Goal: Task Accomplishment & Management: Use online tool/utility

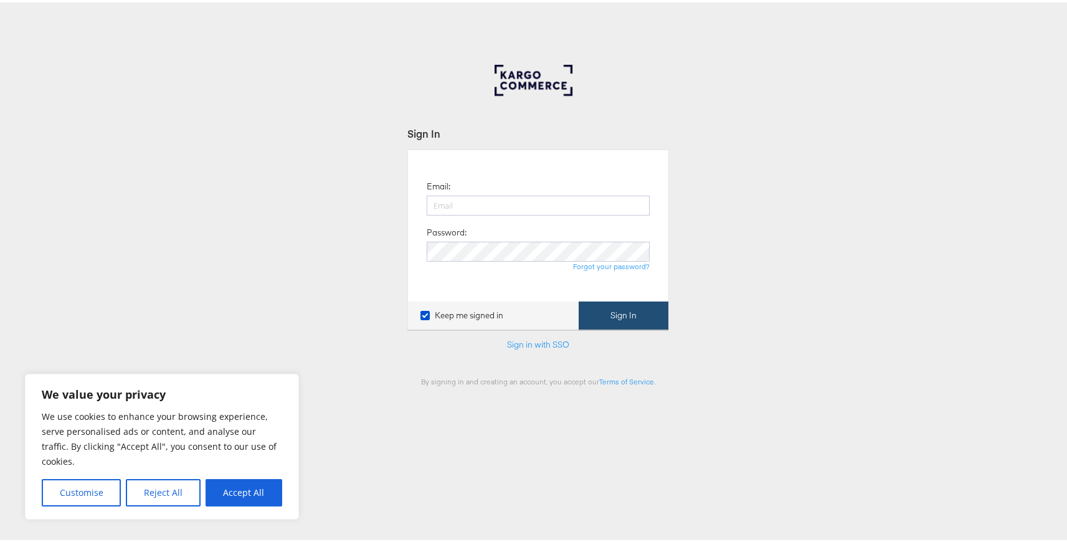
type input "siqi.yang@kargo.com"
click at [598, 304] on button "Sign In" at bounding box center [624, 313] width 90 height 28
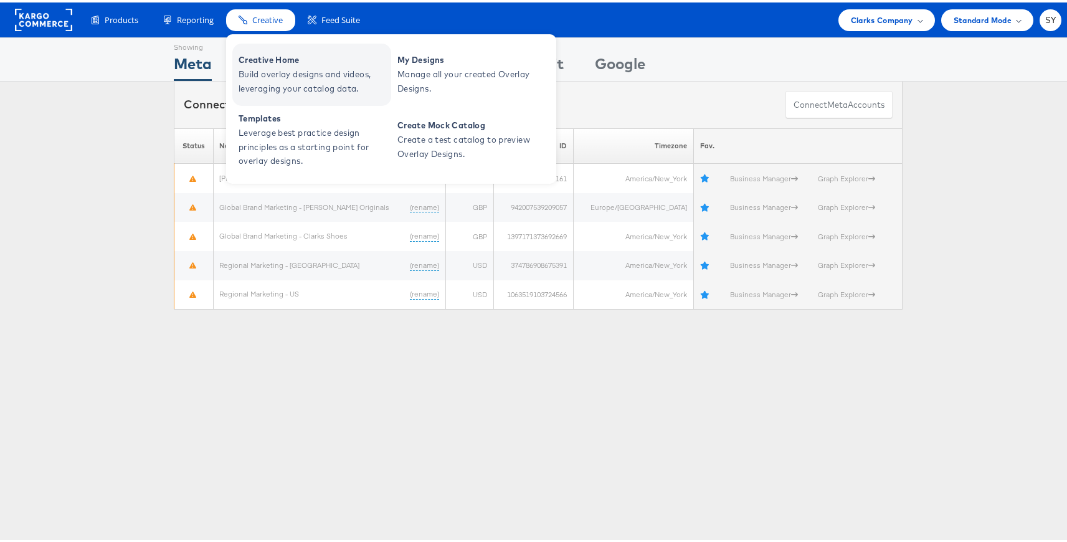
click at [266, 47] on link "Creative Home Build overlay designs and videos, leveraging your catalog data." at bounding box center [311, 72] width 159 height 62
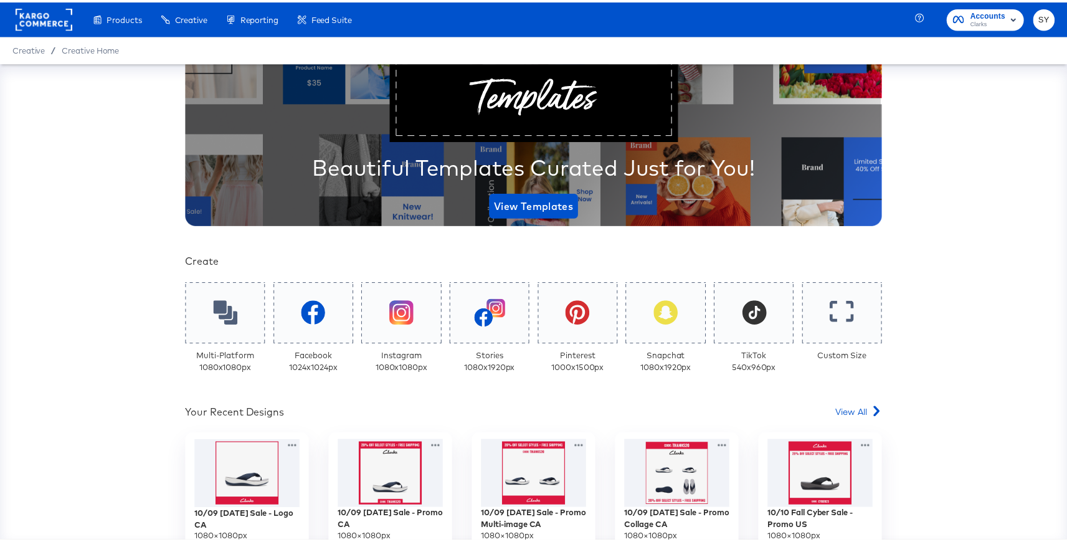
scroll to position [100, 0]
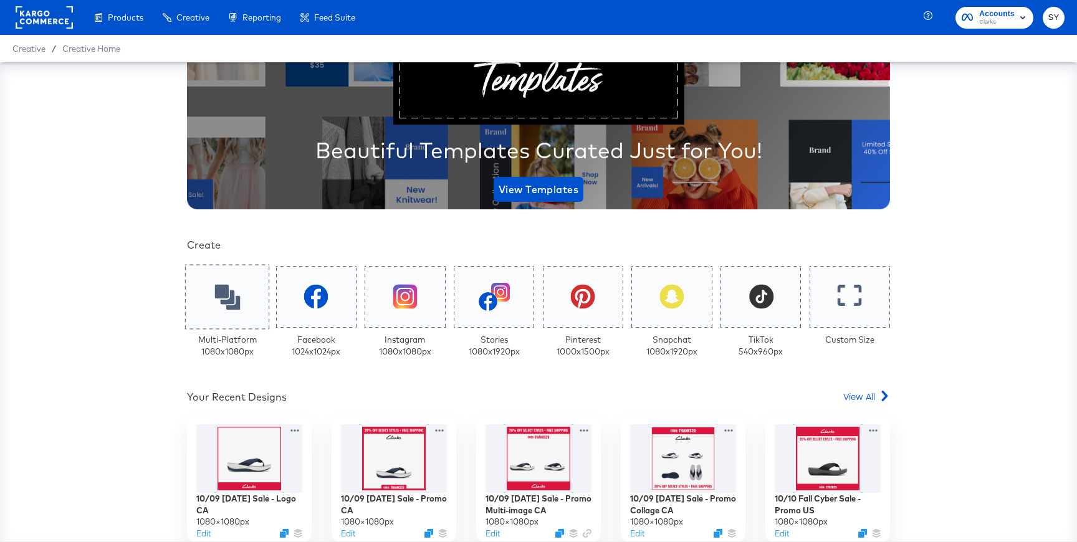
click at [224, 311] on div at bounding box center [227, 296] width 85 height 65
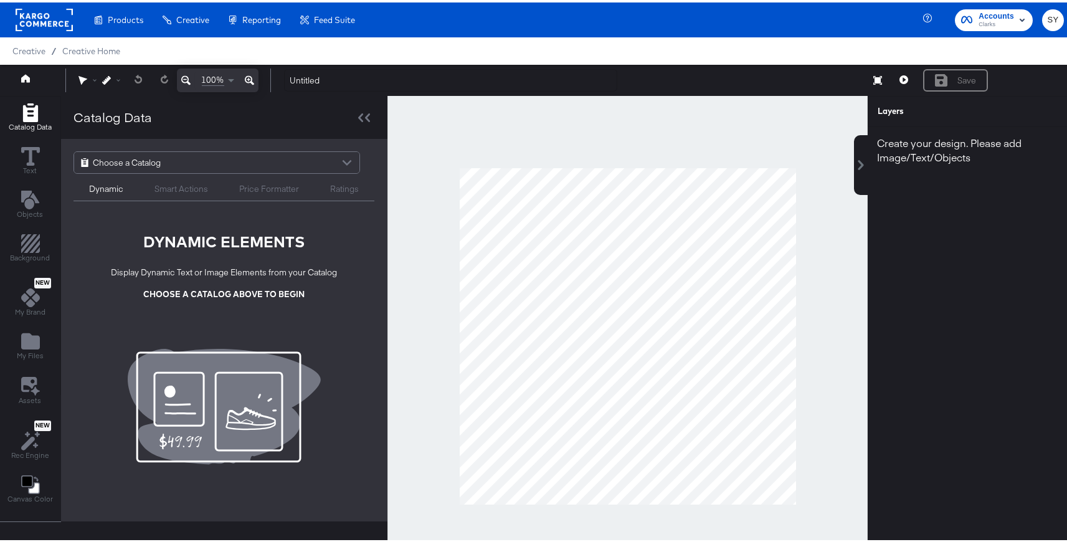
click at [231, 148] on div "Choose a Catalog Dynamic Smart Actions Price Formatter Ratings" at bounding box center [224, 173] width 326 height 75
click at [229, 156] on div "Choose a Catalog" at bounding box center [216, 160] width 285 height 21
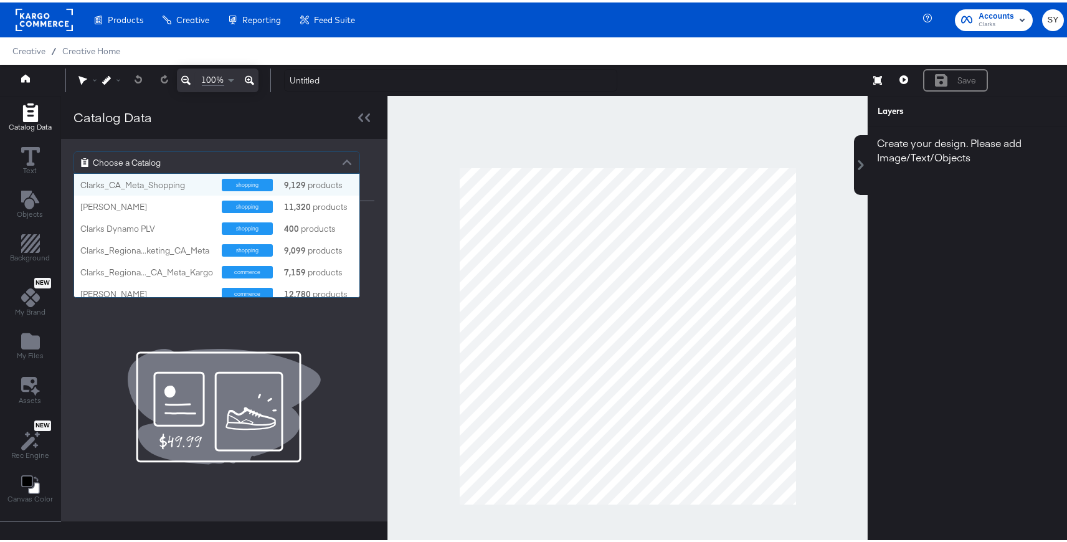
scroll to position [114, 276]
click at [183, 209] on div "[PERSON_NAME]" at bounding box center [146, 205] width 132 height 12
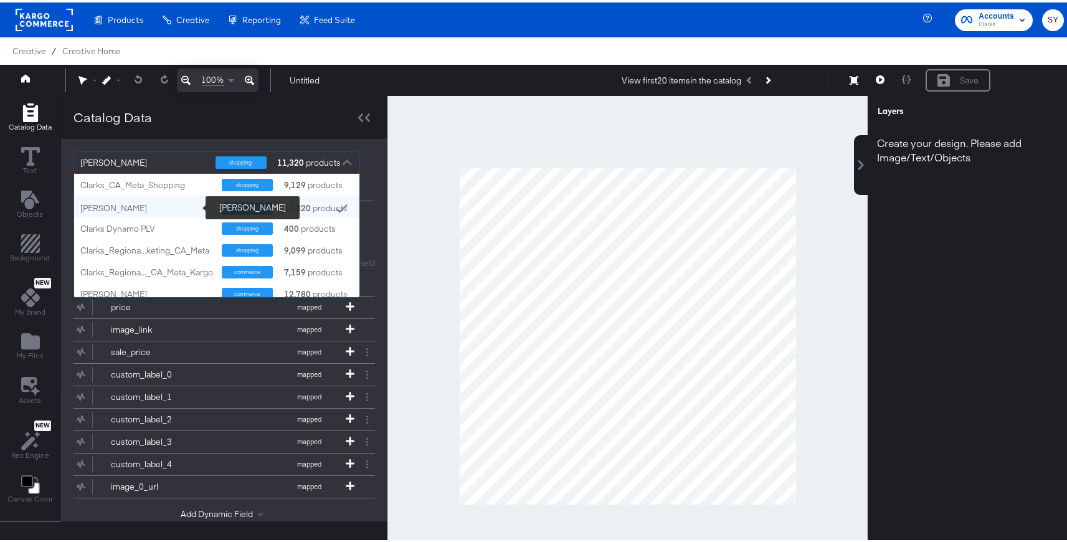
click at [162, 202] on div "[PERSON_NAME]" at bounding box center [146, 206] width 132 height 12
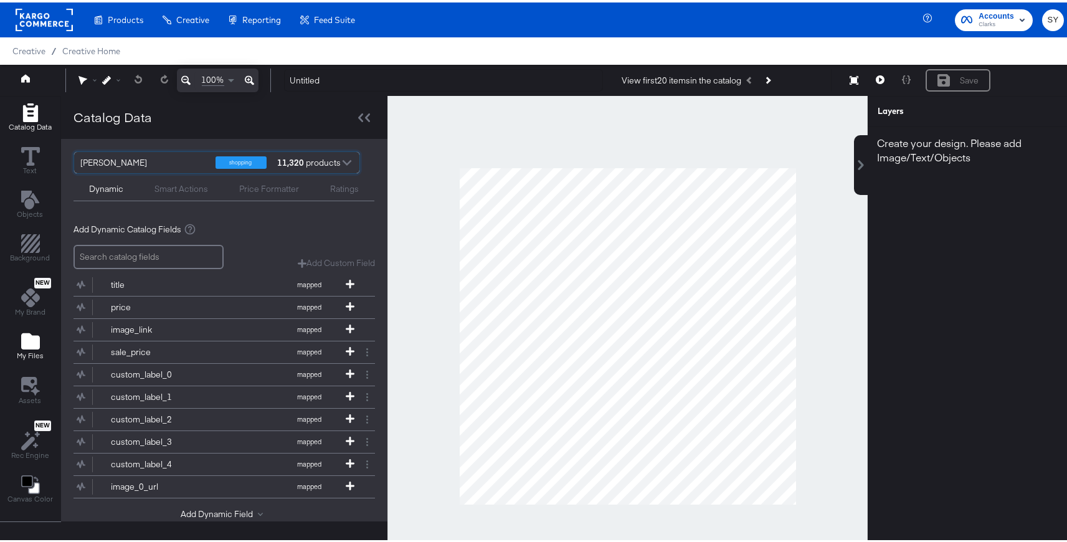
click at [31, 337] on icon "Add Files" at bounding box center [30, 339] width 19 height 16
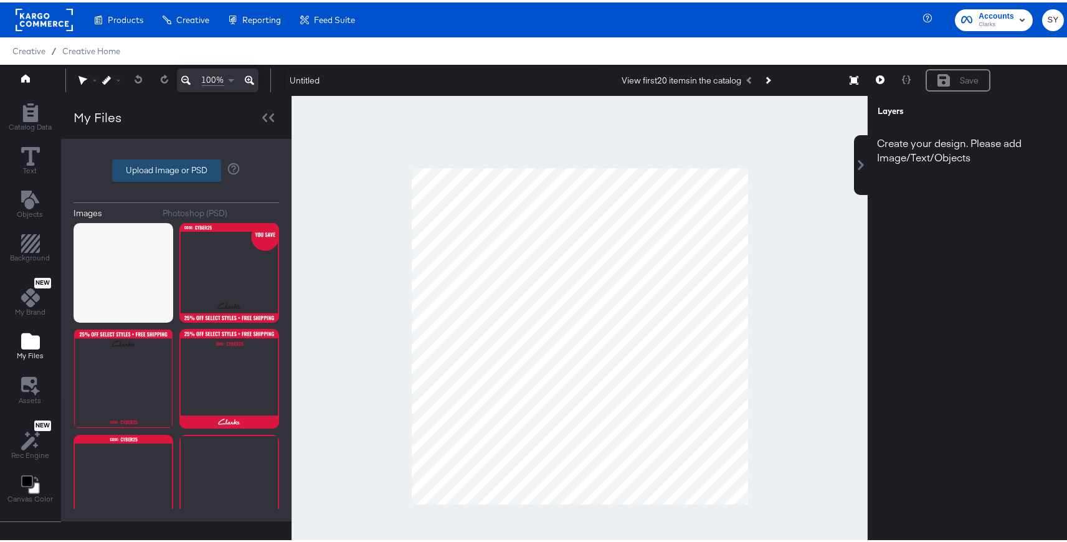
click at [162, 171] on label "Upload Image or PSD" at bounding box center [167, 168] width 108 height 21
click at [176, 168] on input "Upload Image or PSD" at bounding box center [176, 168] width 0 height 0
type input "C:\fakepath\boots.png"
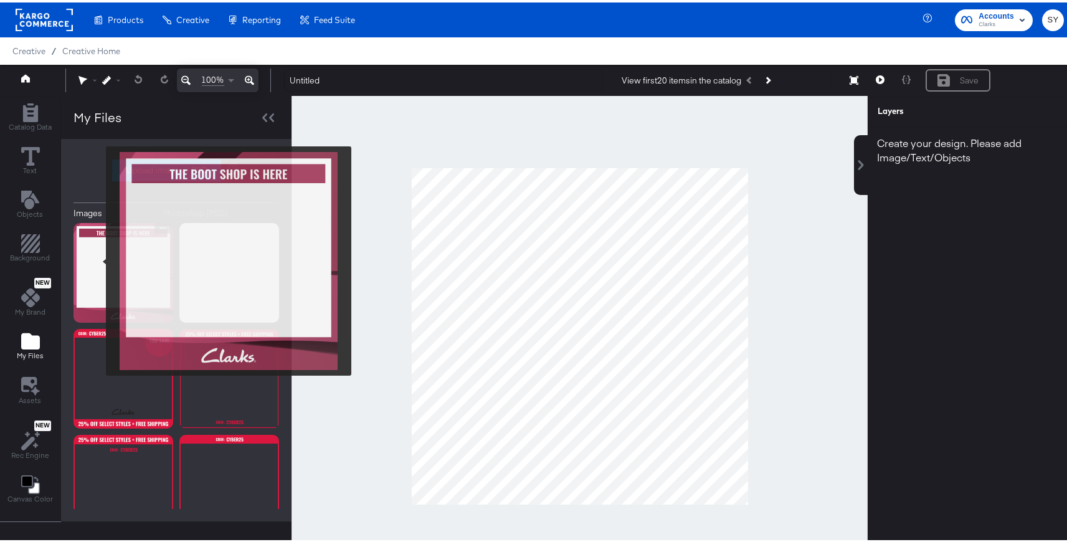
click at [98, 259] on img at bounding box center [124, 271] width 100 height 100
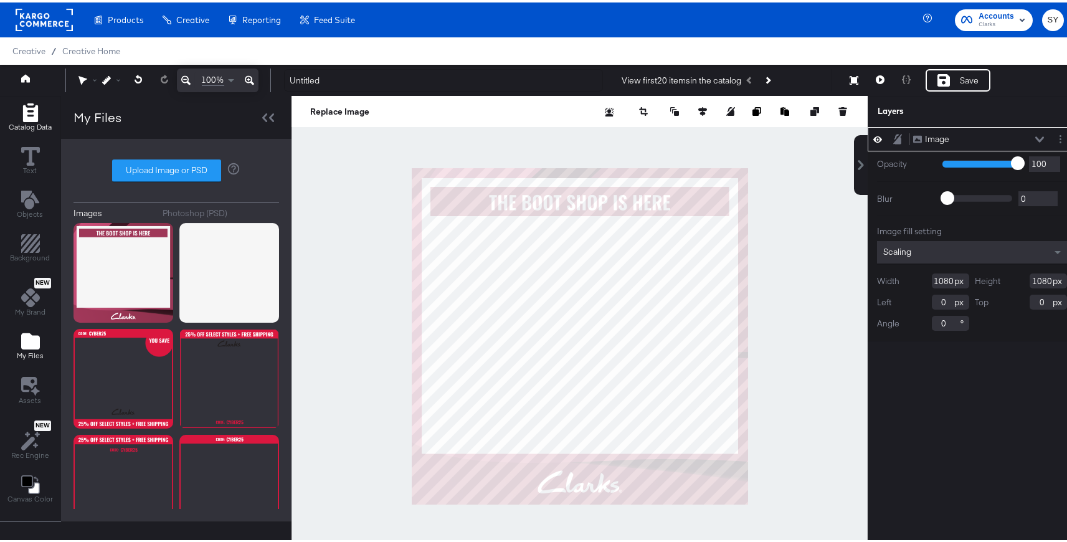
click at [24, 109] on icon "Add Rectangle" at bounding box center [29, 110] width 15 height 19
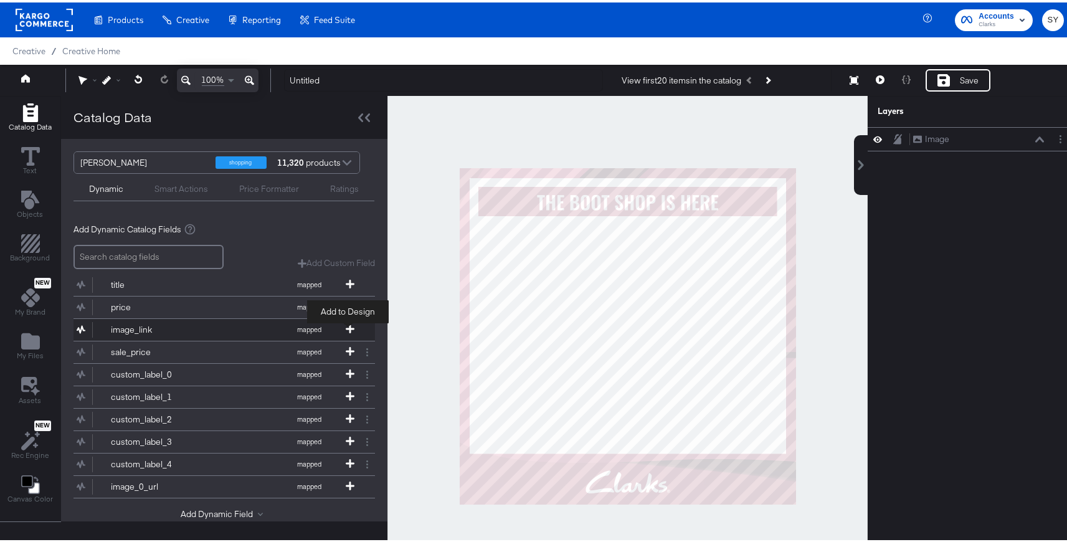
click at [348, 329] on icon at bounding box center [350, 326] width 9 height 9
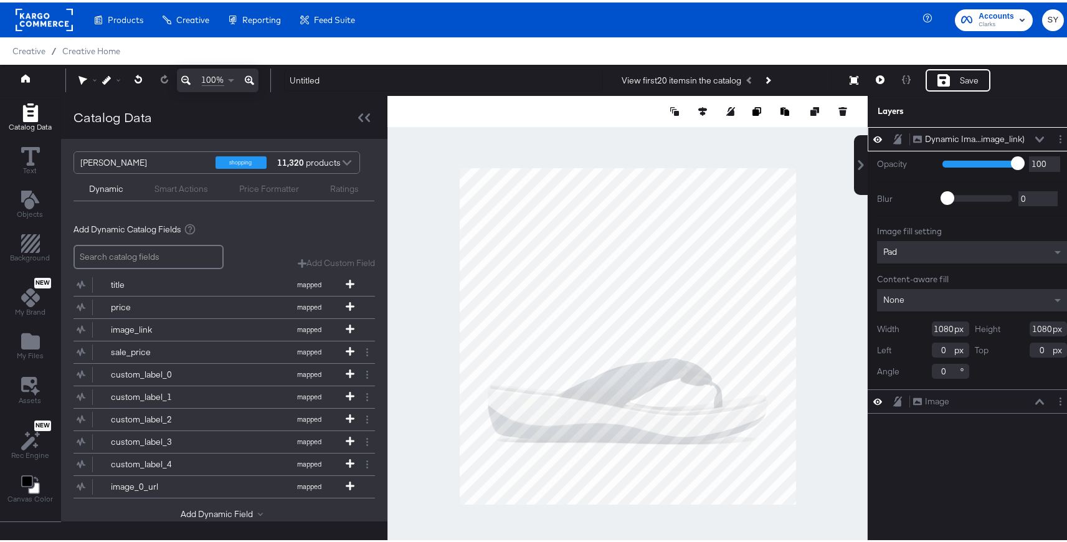
type input "692"
type input "388"
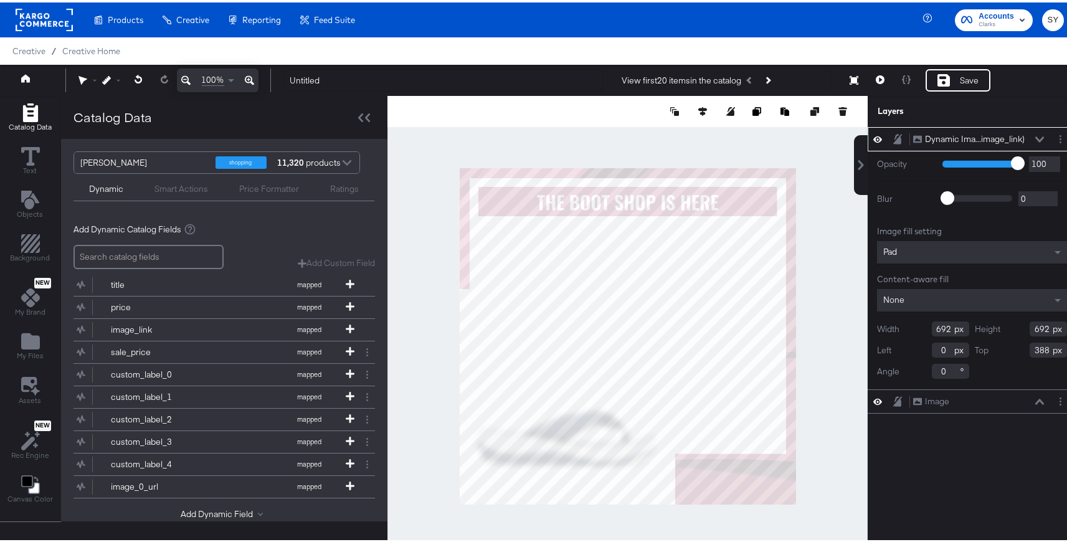
scroll to position [2, 0]
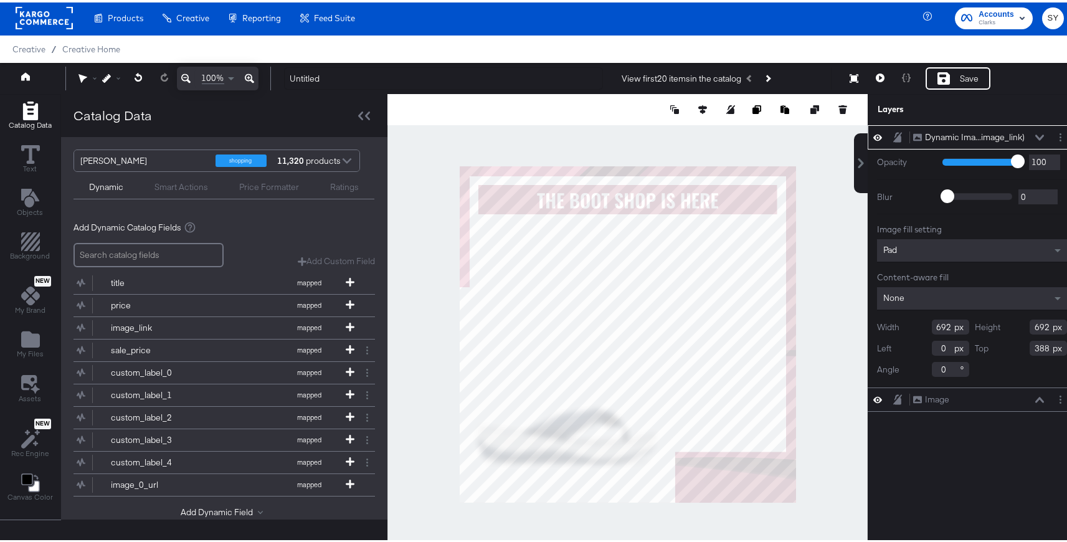
type input "170"
type input "208"
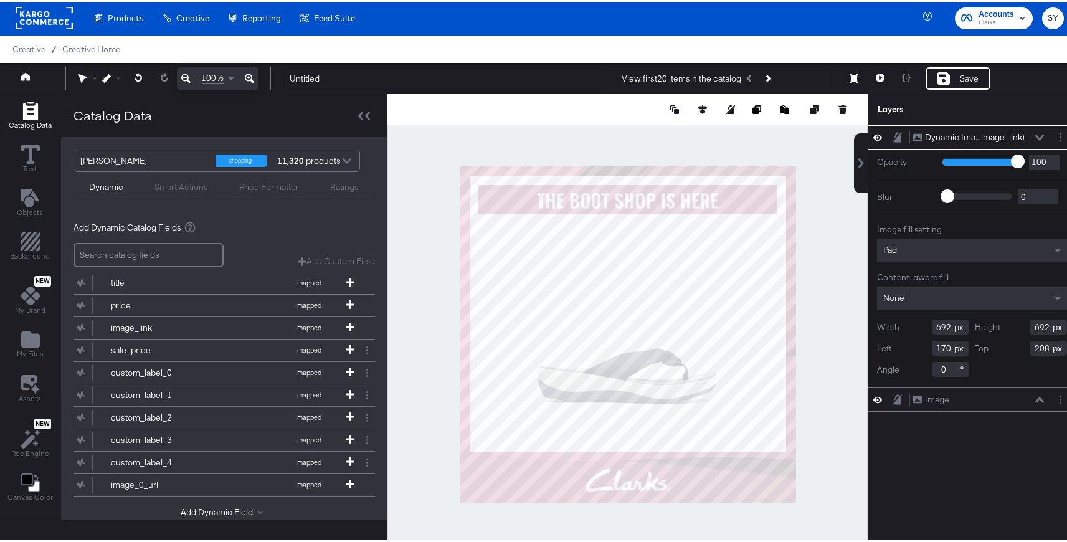
type input "194"
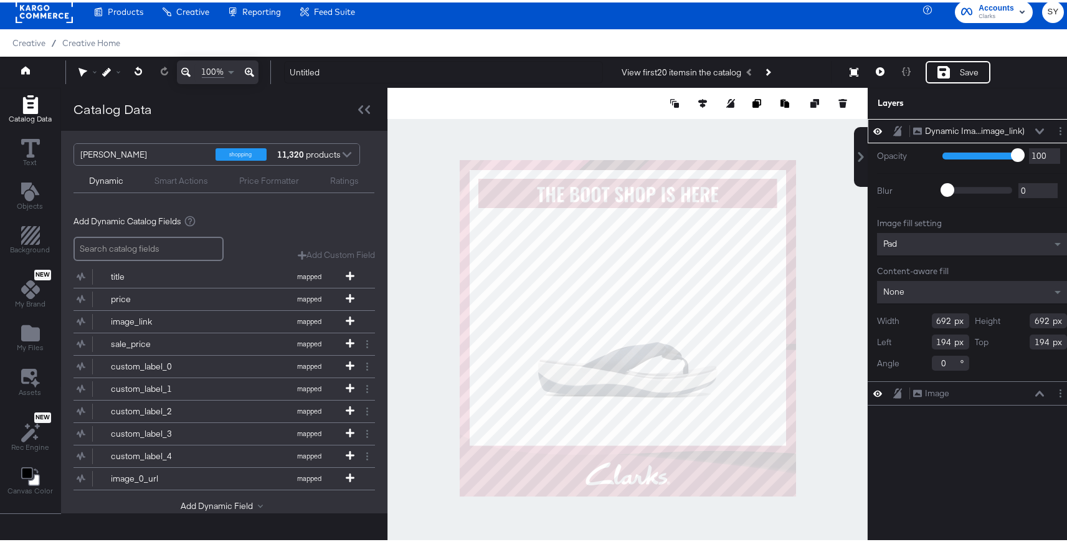
scroll to position [11, 0]
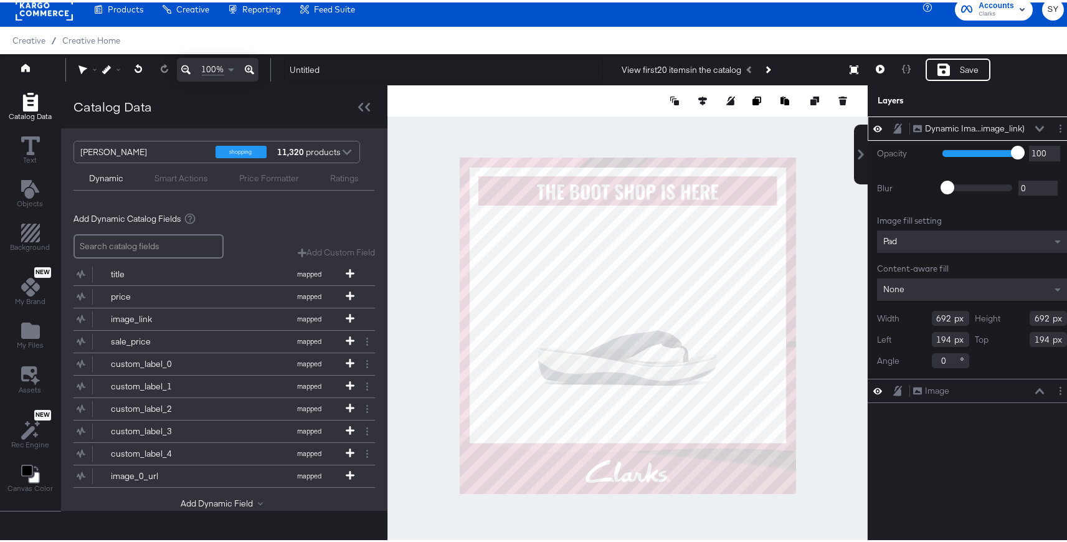
type input "164"
click at [692, 135] on div at bounding box center [628, 323] width 480 height 480
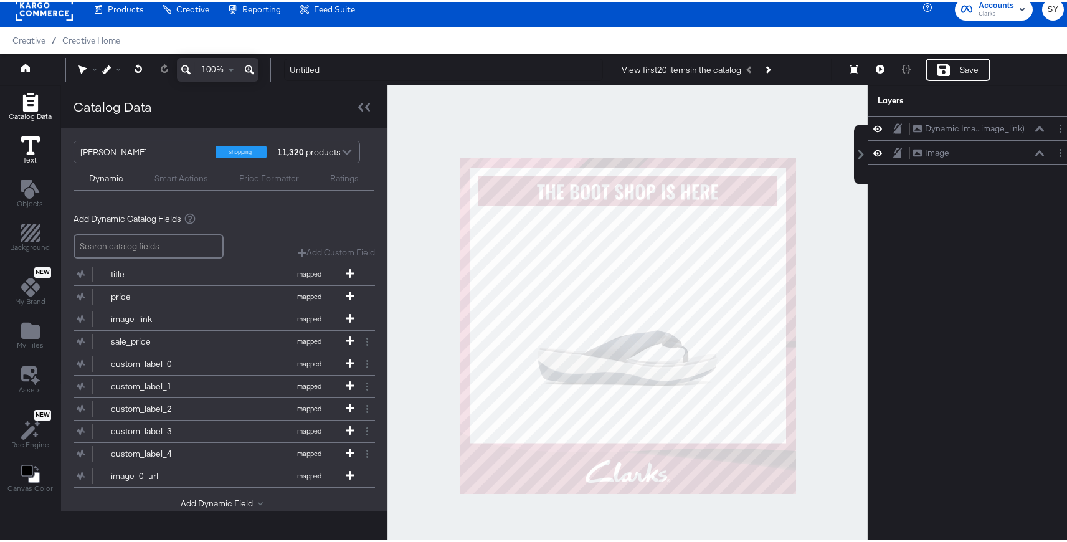
click at [22, 143] on icon at bounding box center [30, 143] width 19 height 19
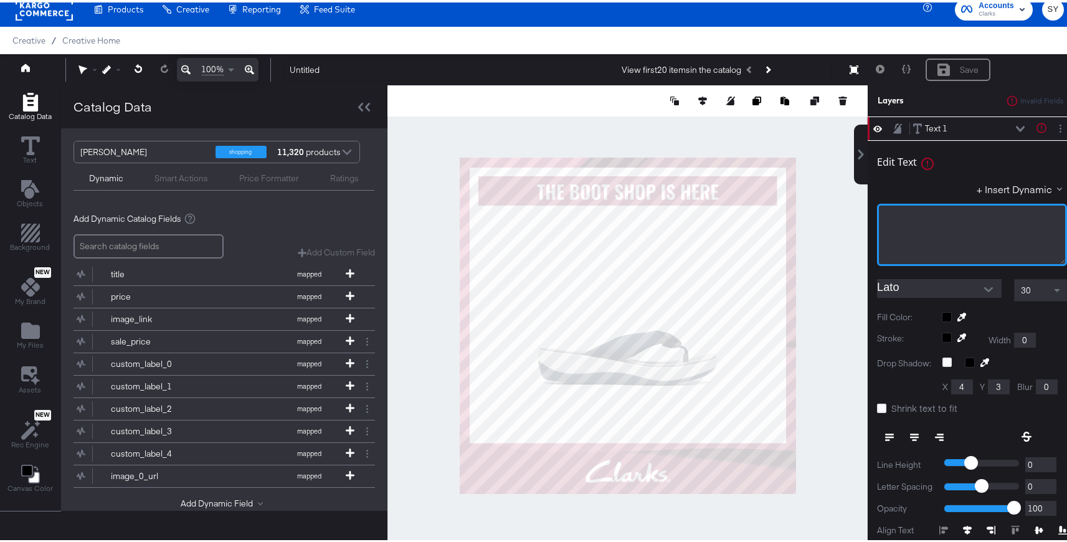
click at [940, 225] on div "﻿" at bounding box center [972, 232] width 190 height 62
click at [980, 196] on div "+ Insert Dynamic" at bounding box center [972, 189] width 190 height 18
click at [989, 187] on button "+ Insert Dynamic" at bounding box center [1022, 186] width 90 height 13
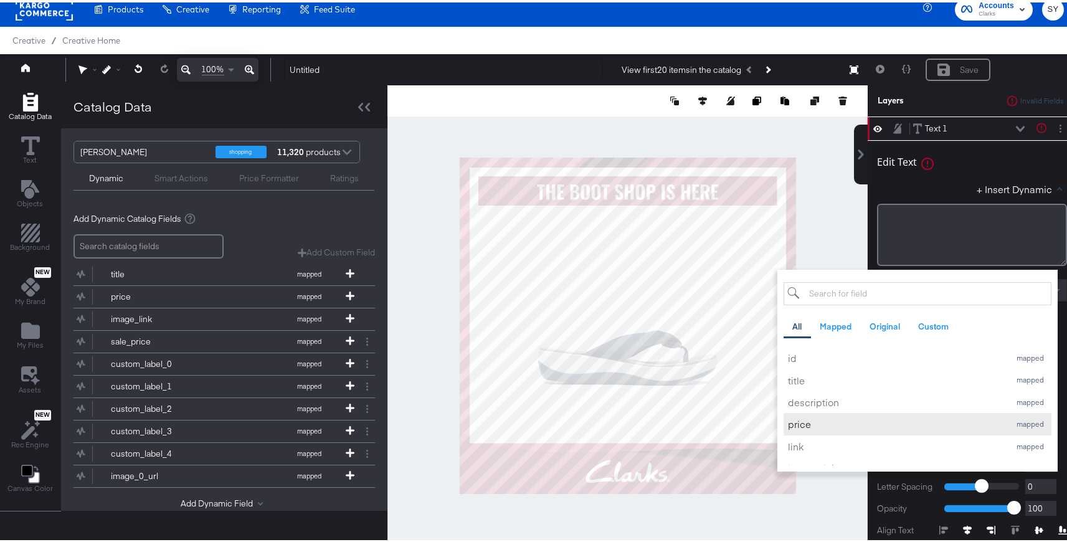
click at [809, 421] on div "price" at bounding box center [896, 421] width 216 height 13
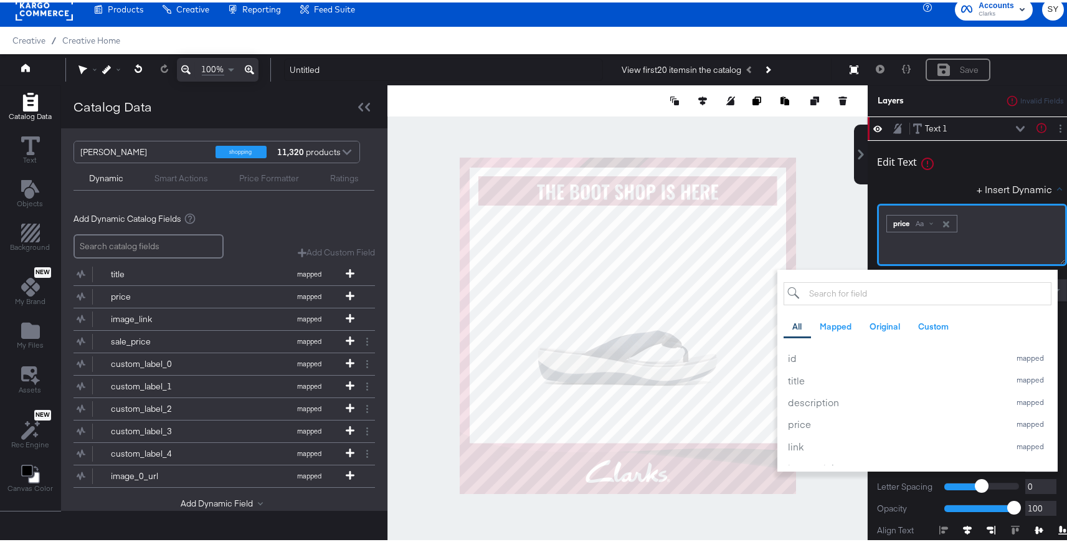
click at [914, 226] on div "price Aa" at bounding box center [922, 221] width 70 height 16
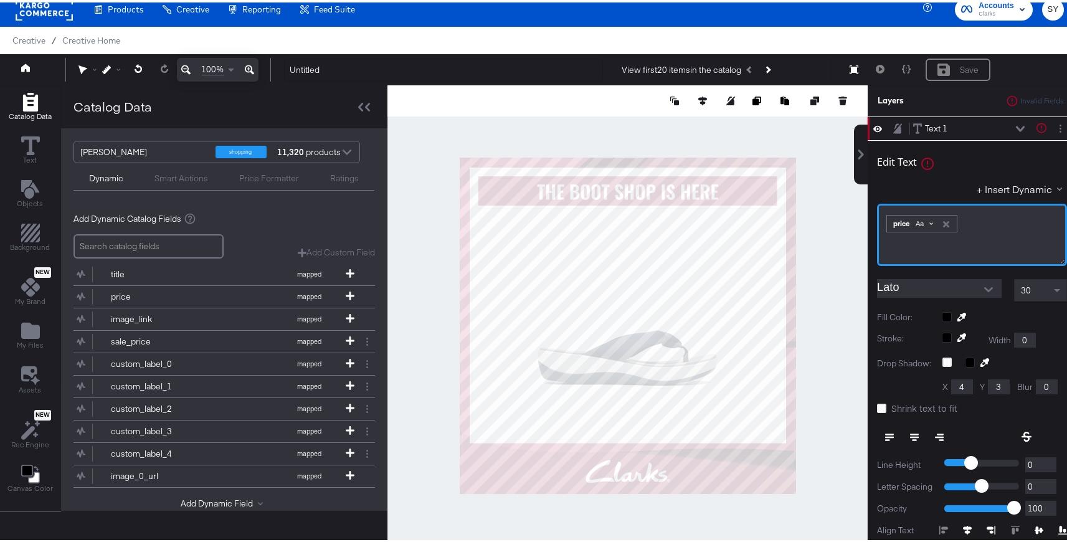
click at [916, 223] on span "Aa" at bounding box center [920, 221] width 8 height 10
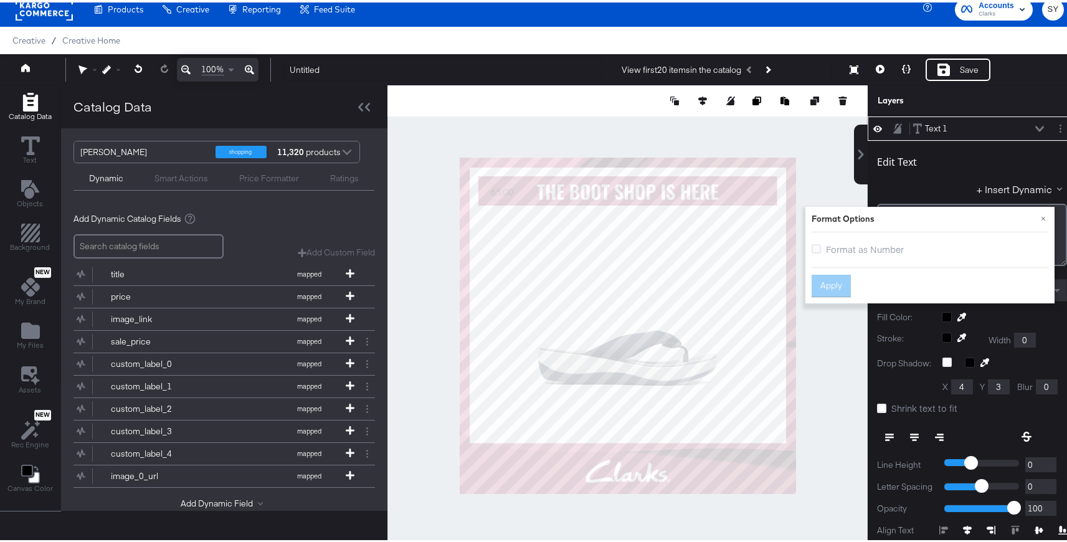
click at [862, 245] on span "Format as Number" at bounding box center [865, 246] width 78 height 12
click at [0, 0] on input "Format as Number" at bounding box center [0, 0] width 0 height 0
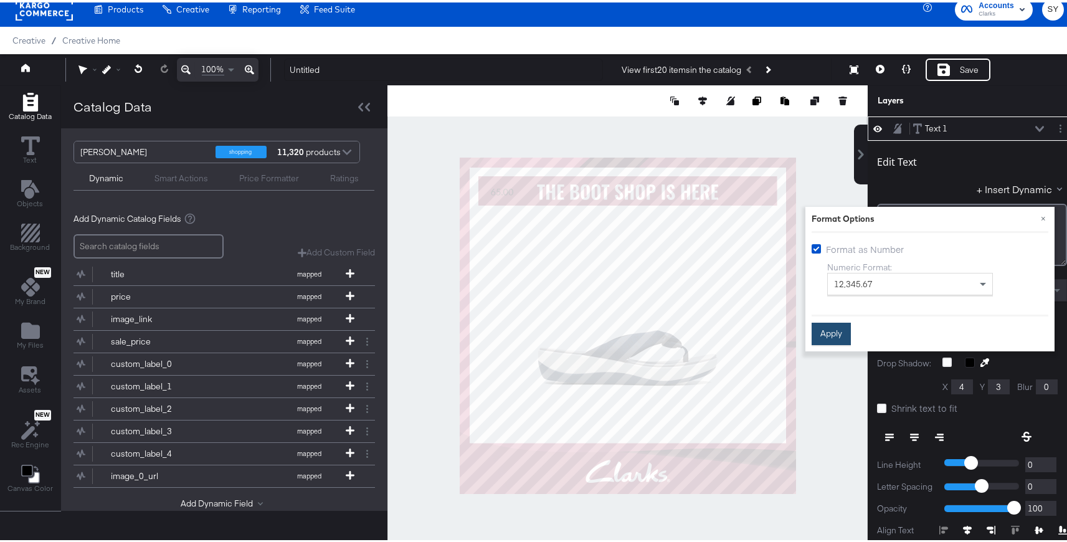
click at [815, 334] on button "Apply" at bounding box center [831, 331] width 39 height 22
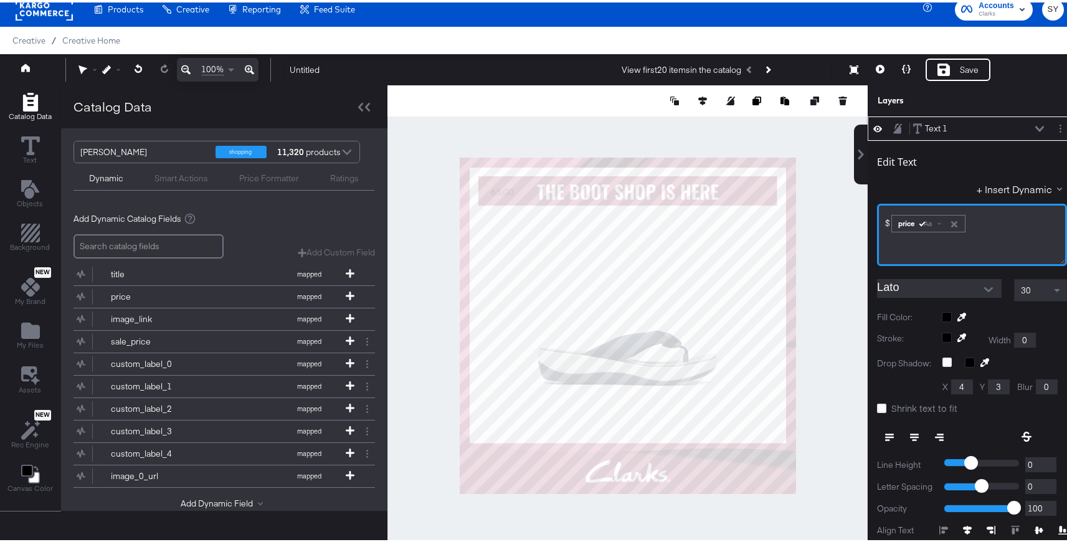
click at [1021, 231] on div "$﻿ ﻿ price Aa ﻿" at bounding box center [972, 232] width 190 height 62
click at [979, 283] on button "Open" at bounding box center [988, 287] width 19 height 19
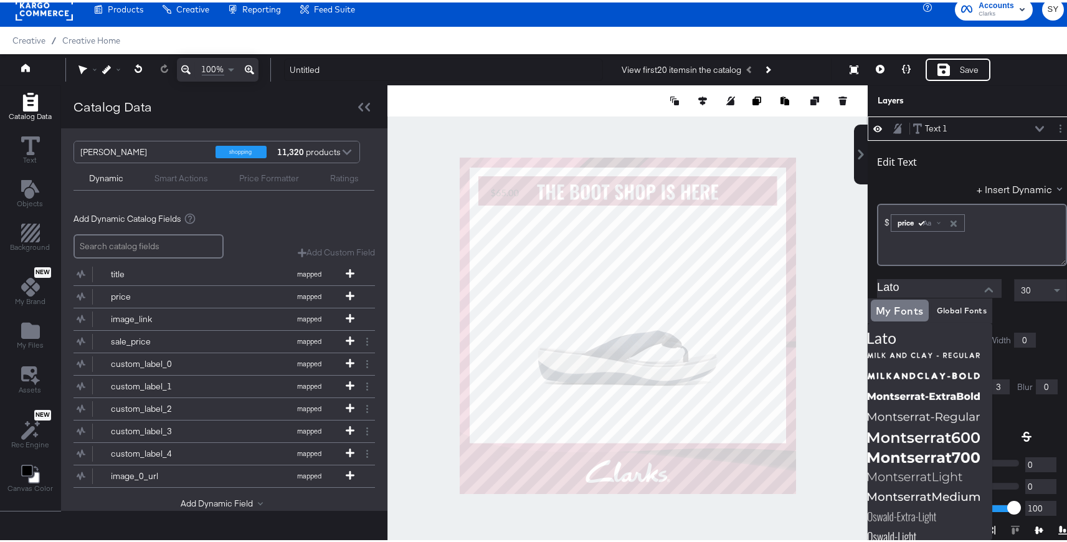
click at [916, 282] on input "Lato" at bounding box center [930, 286] width 106 height 19
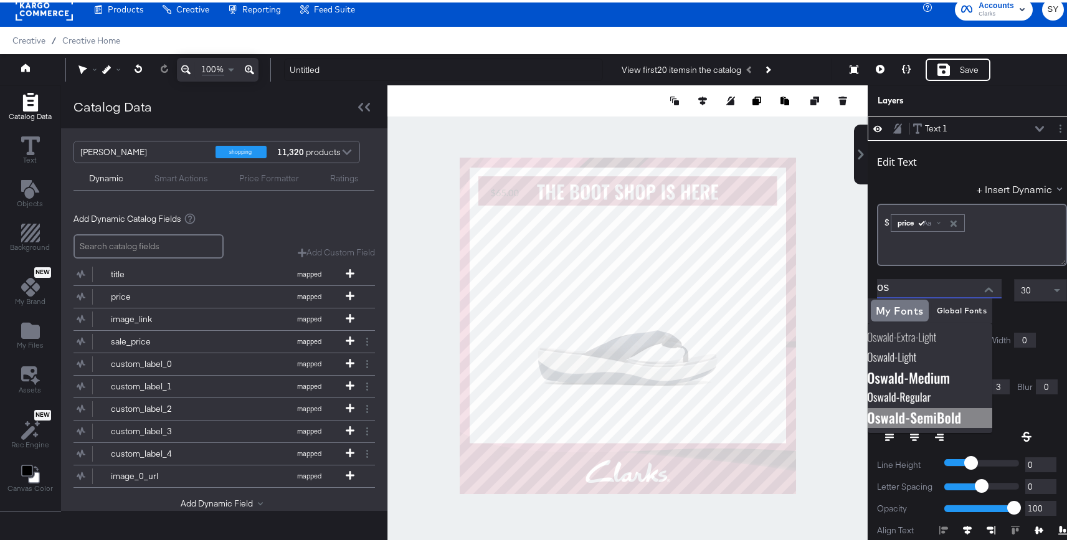
click at [941, 412] on img at bounding box center [930, 416] width 125 height 20
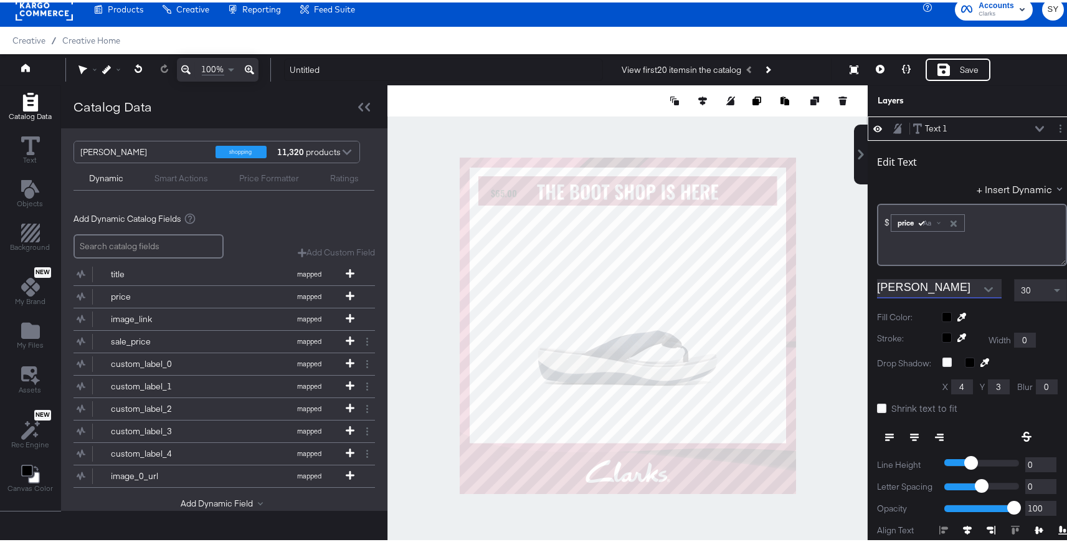
click at [979, 286] on button "Open" at bounding box center [988, 287] width 19 height 19
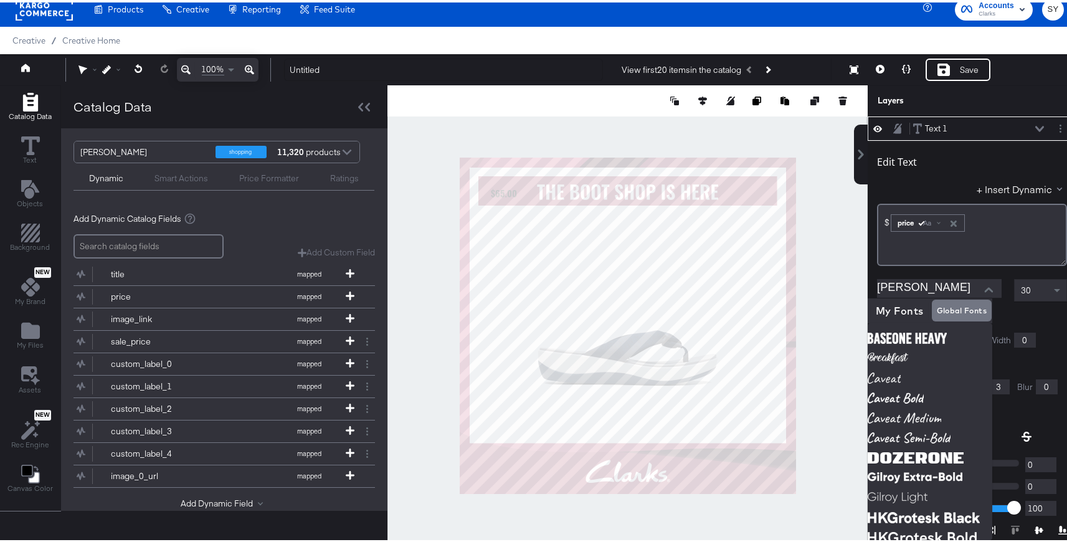
click at [951, 280] on input "[PERSON_NAME]" at bounding box center [930, 286] width 106 height 19
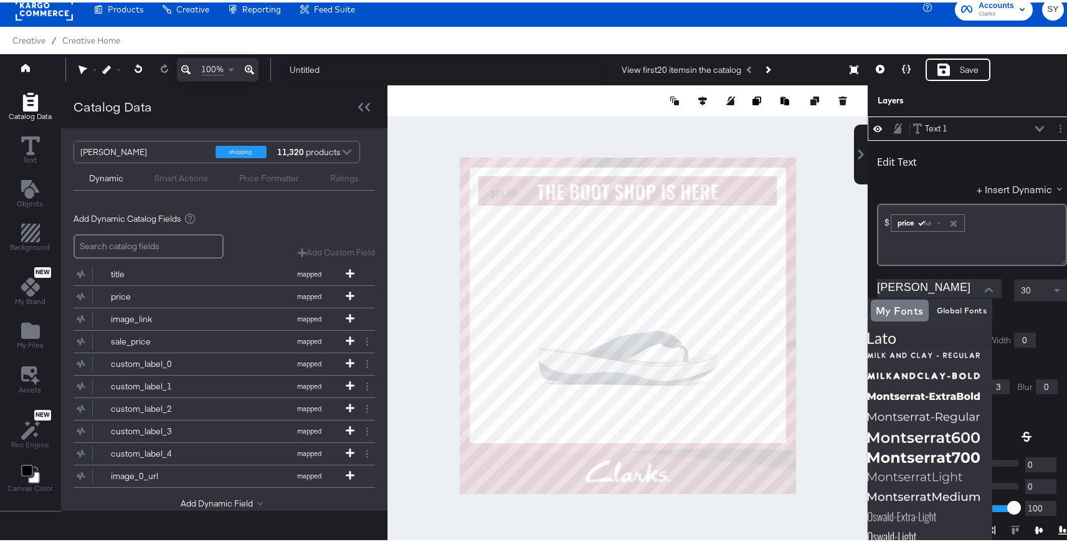
click at [958, 287] on input "[PERSON_NAME]" at bounding box center [930, 286] width 106 height 19
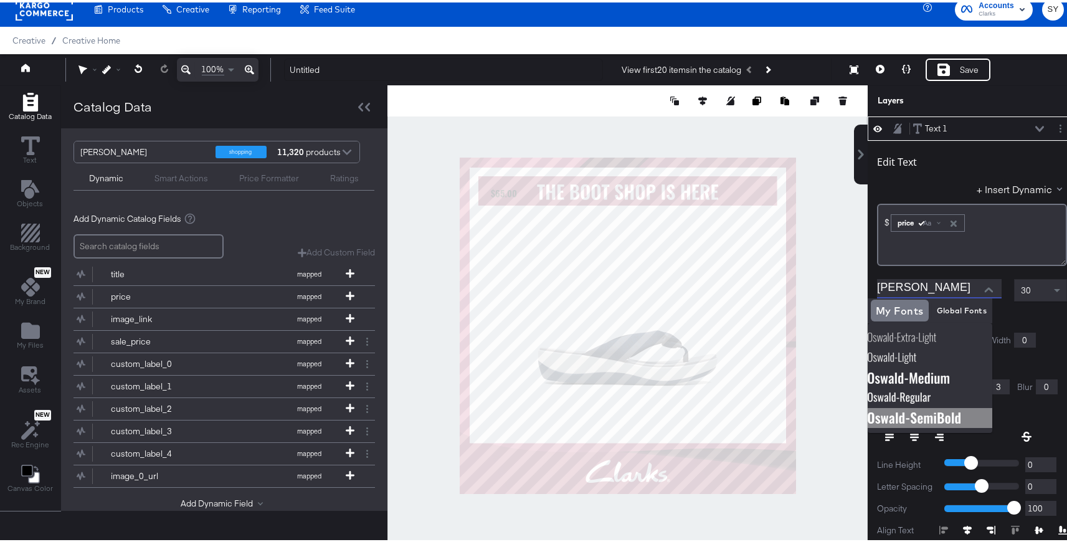
click at [943, 422] on img at bounding box center [930, 416] width 125 height 20
type input "[PERSON_NAME]"
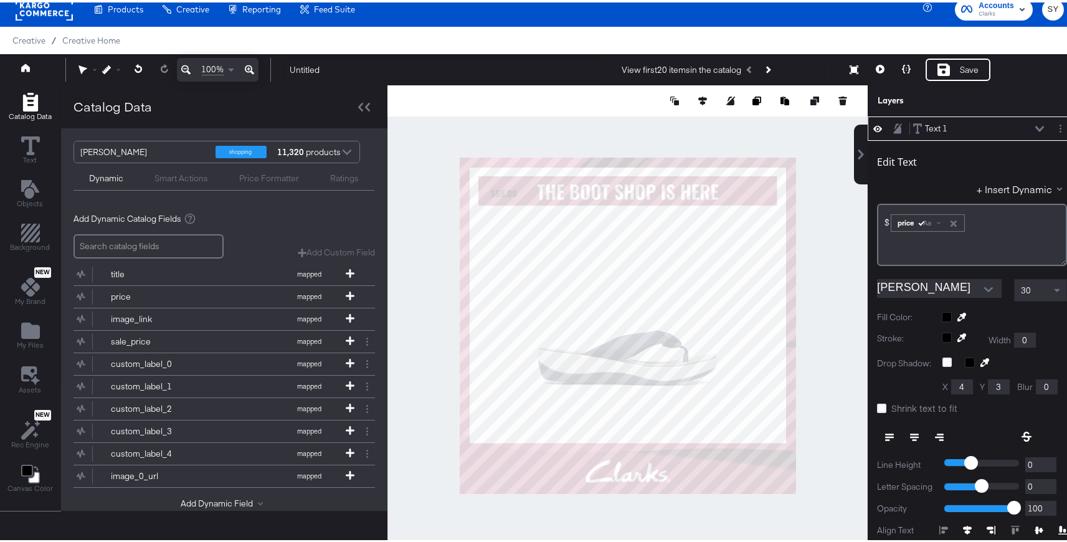
type input "96"
type input "818"
click at [958, 313] on icon at bounding box center [962, 314] width 9 height 9
click at [749, 197] on div at bounding box center [627, 323] width 479 height 480
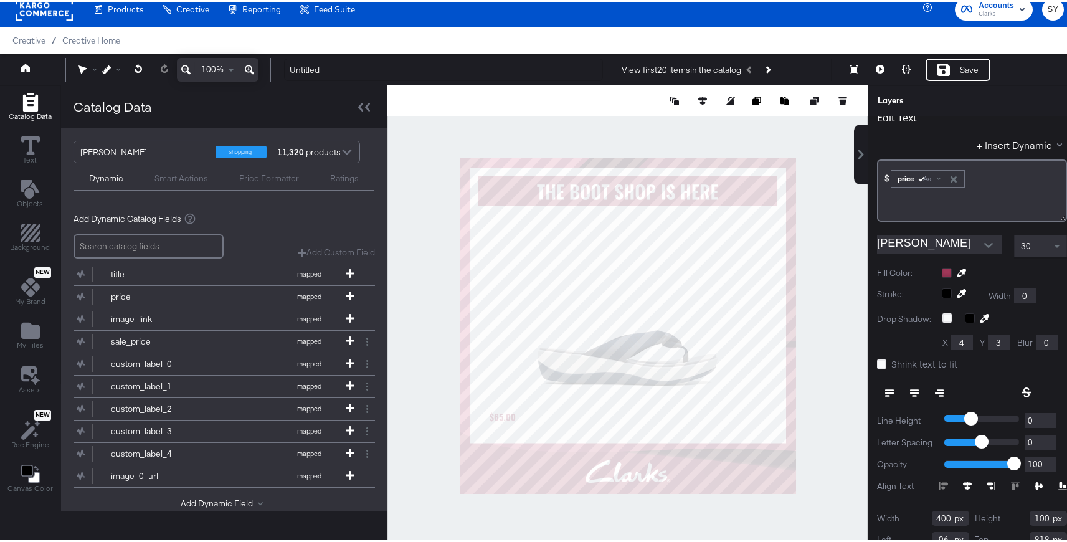
scroll to position [60, 0]
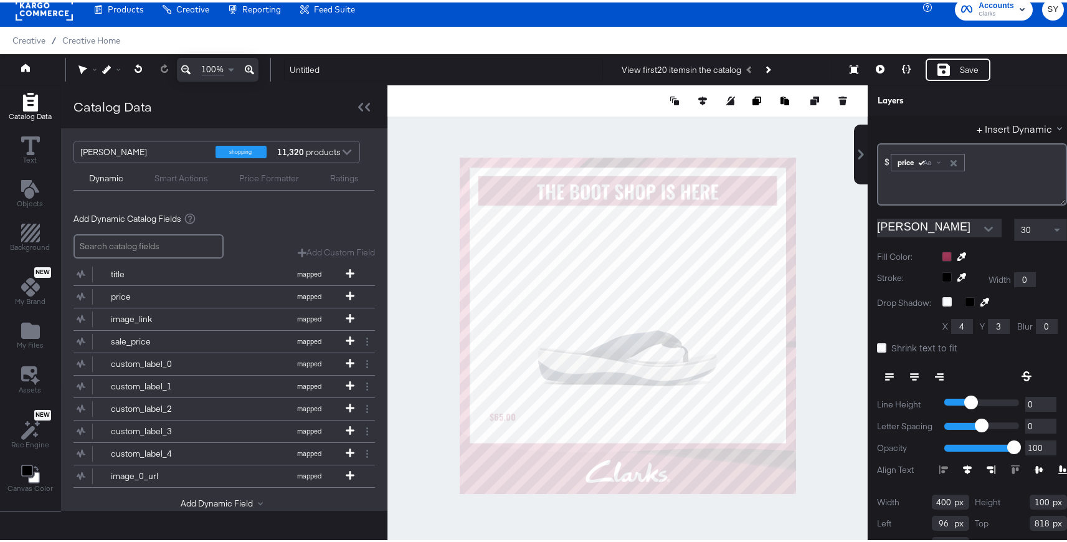
click at [910, 372] on icon at bounding box center [914, 374] width 9 height 9
type input "305"
click at [1021, 227] on span "30" at bounding box center [1026, 227] width 10 height 11
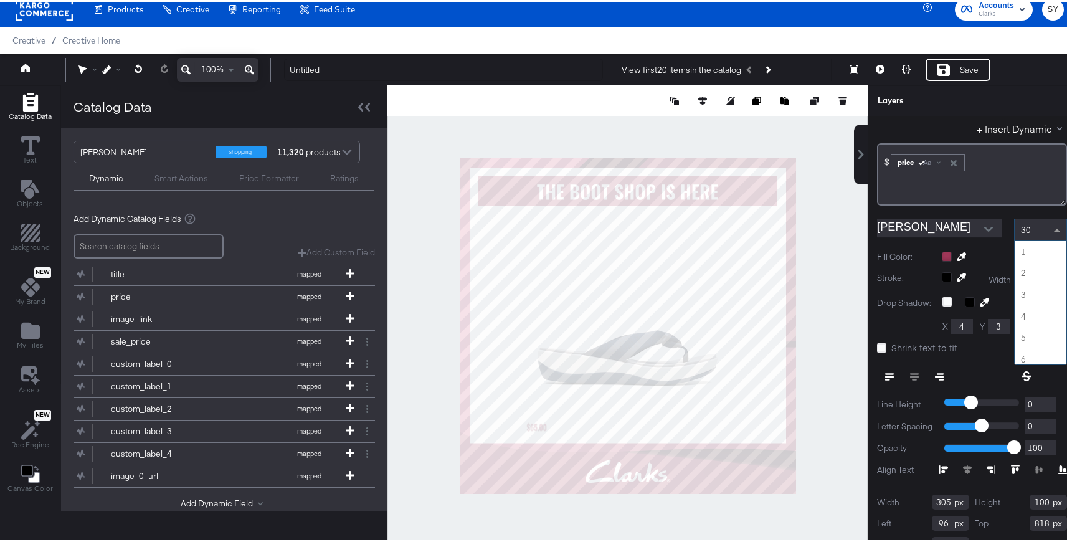
scroll to position [625, 0]
type input "60"
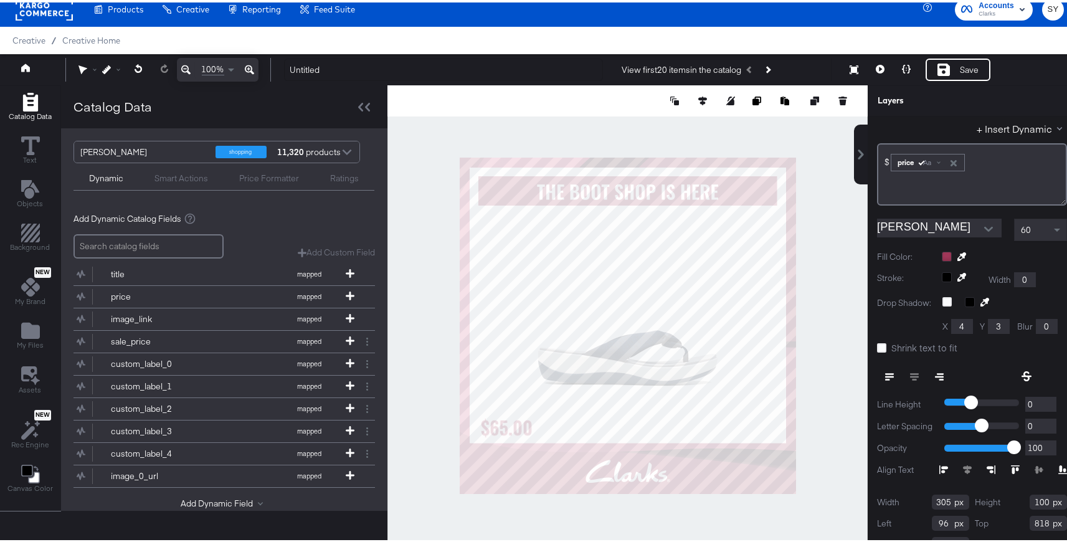
type input "0"
type input "820"
click at [885, 373] on icon at bounding box center [889, 374] width 9 height 9
type input "48"
click at [1025, 226] on div "60" at bounding box center [1041, 227] width 52 height 21
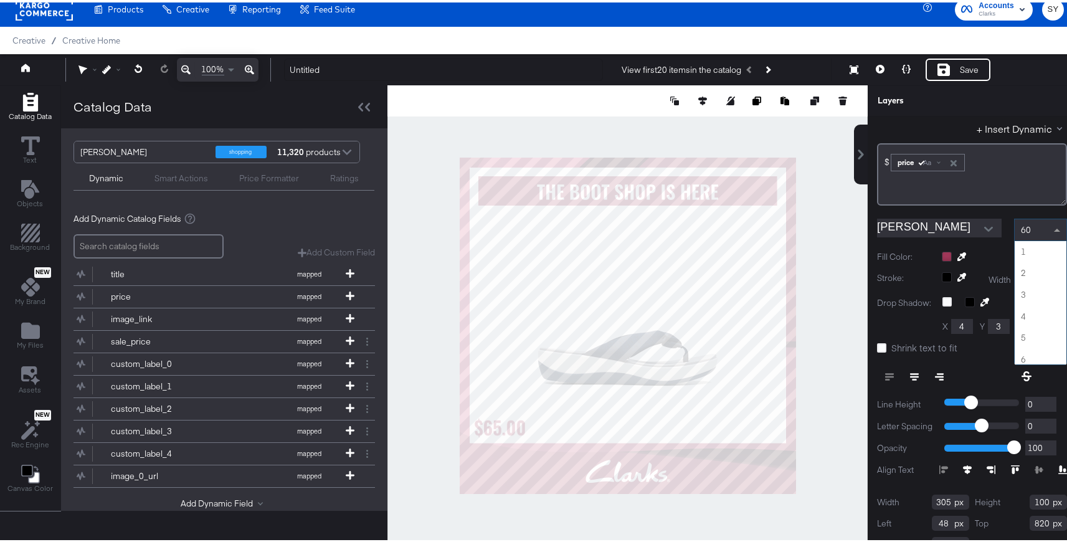
scroll to position [1271, 0]
type input "70"
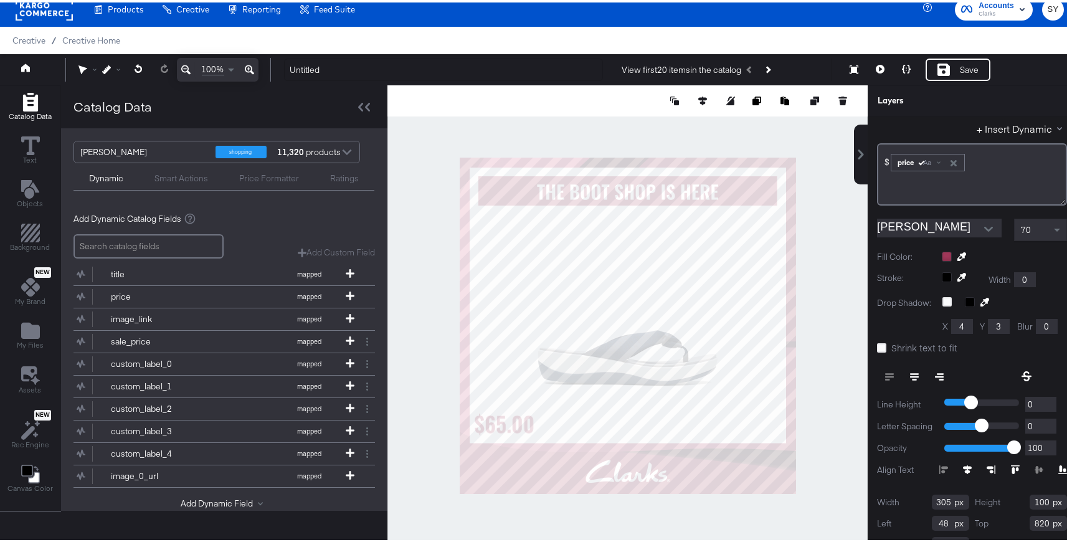
type input "808"
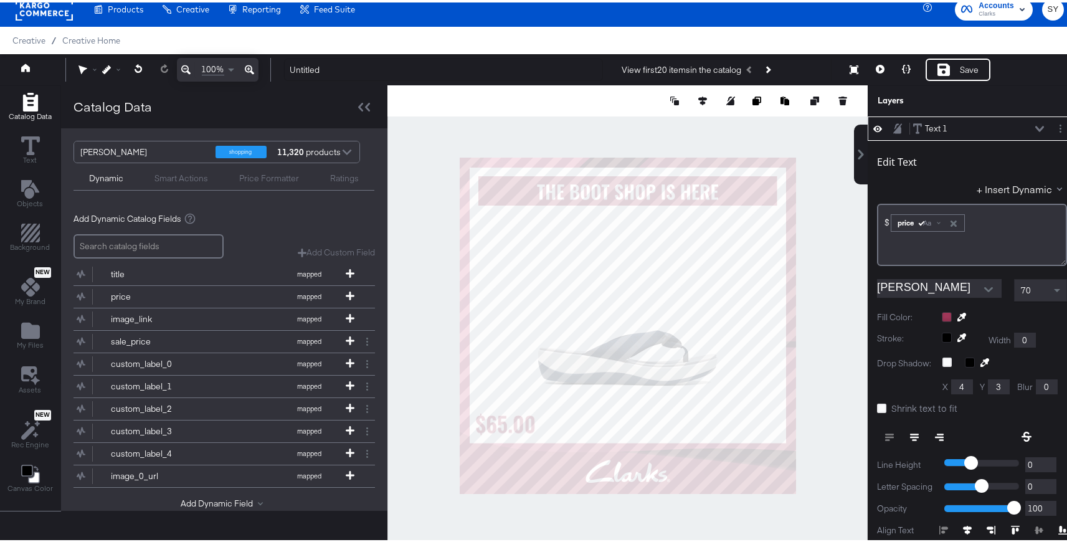
type input "56"
type input "60"
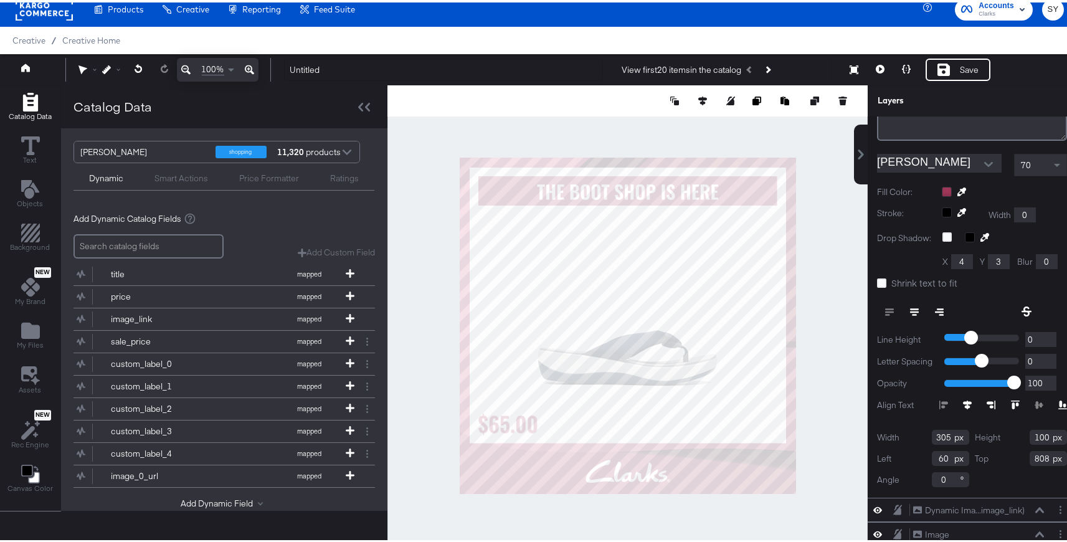
scroll to position [134, 0]
click at [805, 404] on div at bounding box center [628, 323] width 480 height 480
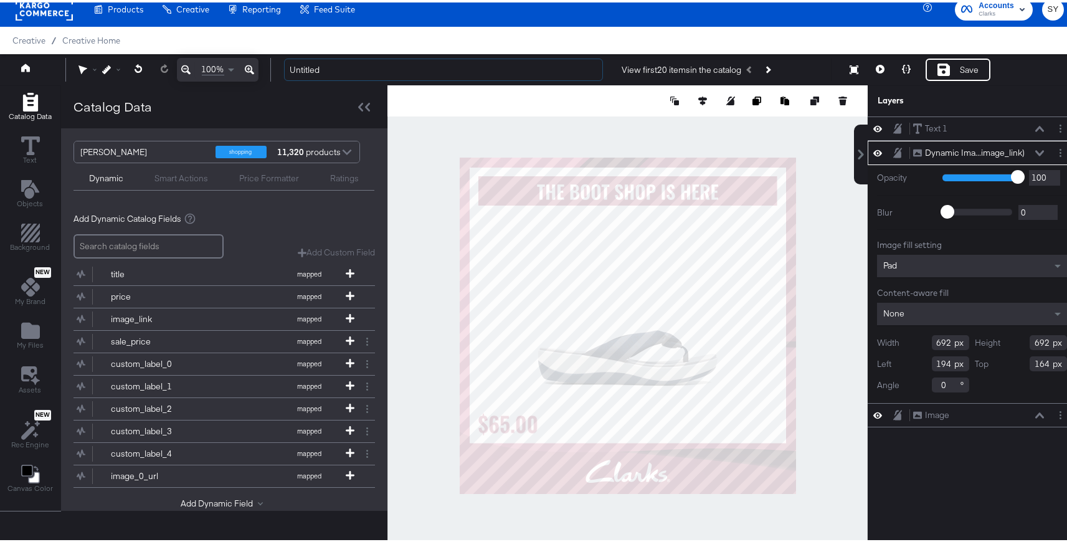
drag, startPoint x: 316, startPoint y: 68, endPoint x: 279, endPoint y: 67, distance: 36.8
click at [279, 67] on div "Untitled View first 20 items in the catalog Save Preview" at bounding box center [669, 67] width 790 height 24
drag, startPoint x: 344, startPoint y: 69, endPoint x: 272, endPoint y: 67, distance: 71.7
click at [272, 67] on div "100% Untitled View first 20 items in the catalog Save Preview" at bounding box center [538, 67] width 1077 height 31
type input "Boots Evergreen US"
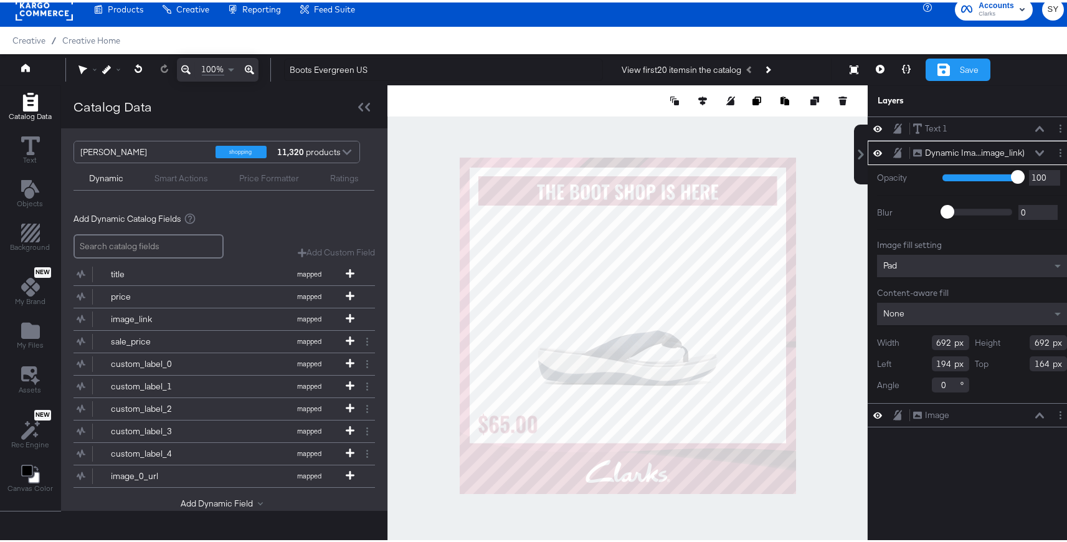
click at [960, 70] on div "Save" at bounding box center [969, 68] width 19 height 12
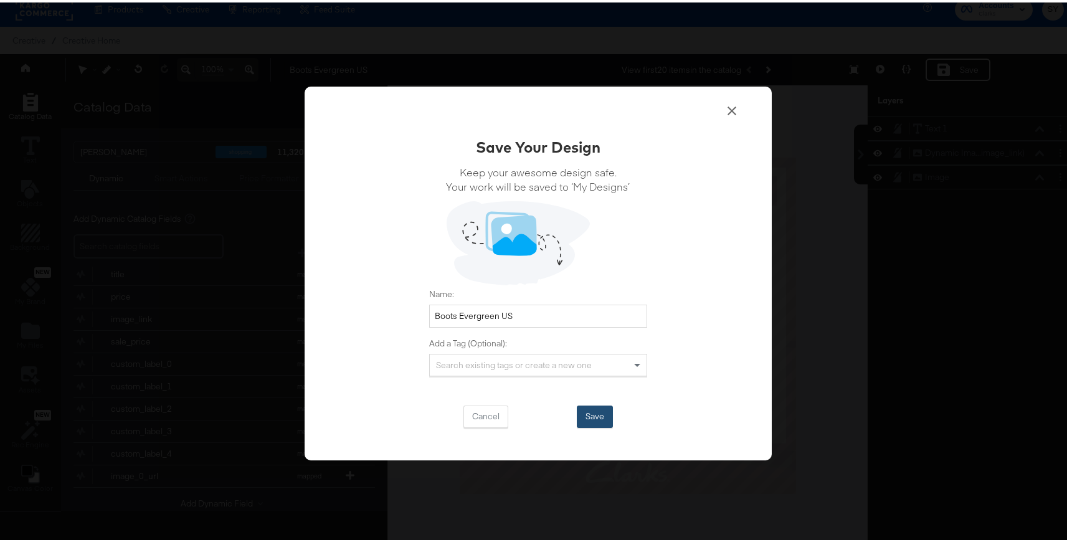
click at [591, 410] on button "Save" at bounding box center [595, 414] width 36 height 22
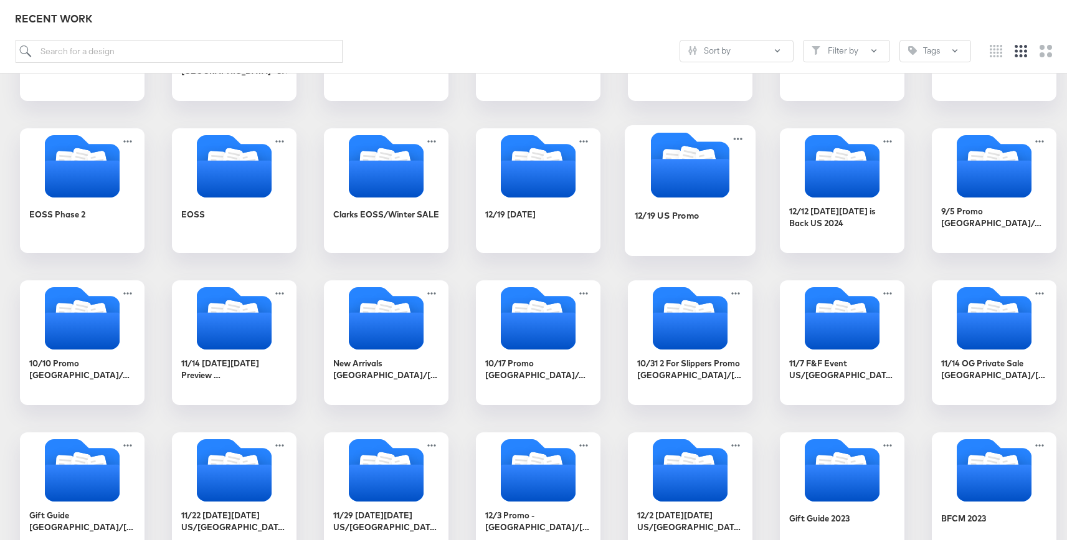
scroll to position [981, 0]
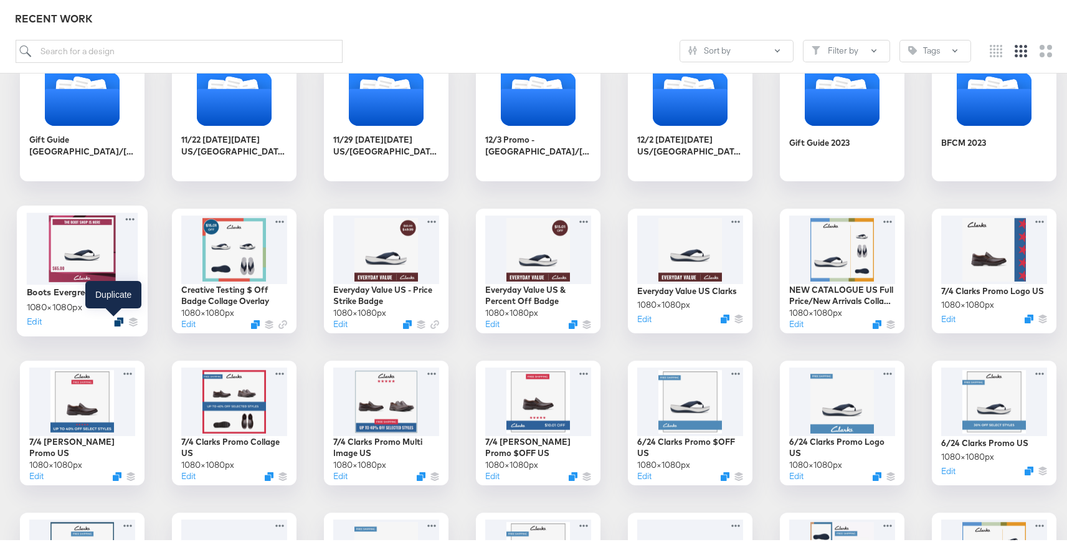
click at [114, 317] on icon "Duplicate" at bounding box center [118, 319] width 9 height 9
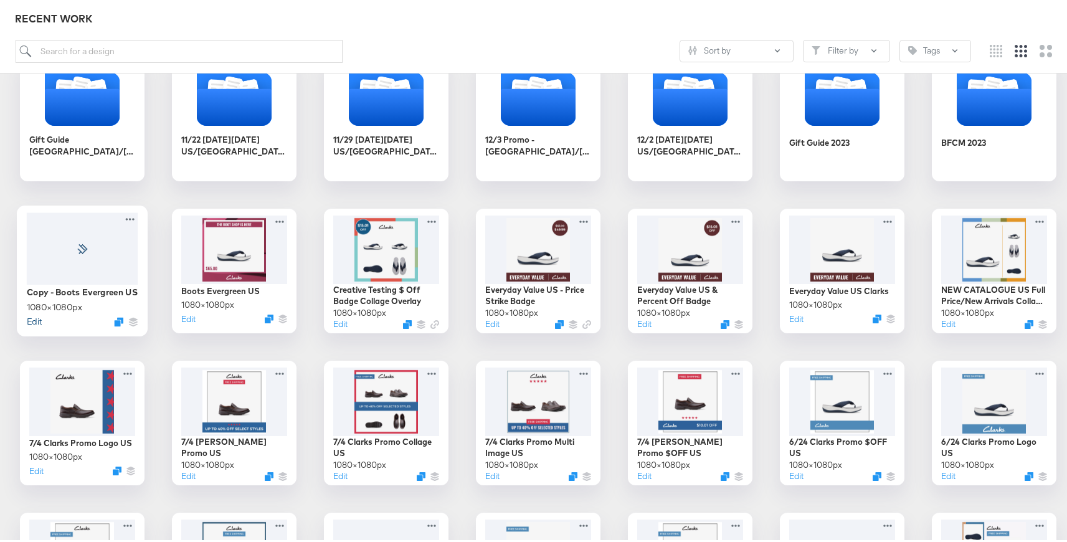
click at [31, 319] on button "Edit" at bounding box center [34, 319] width 15 height 12
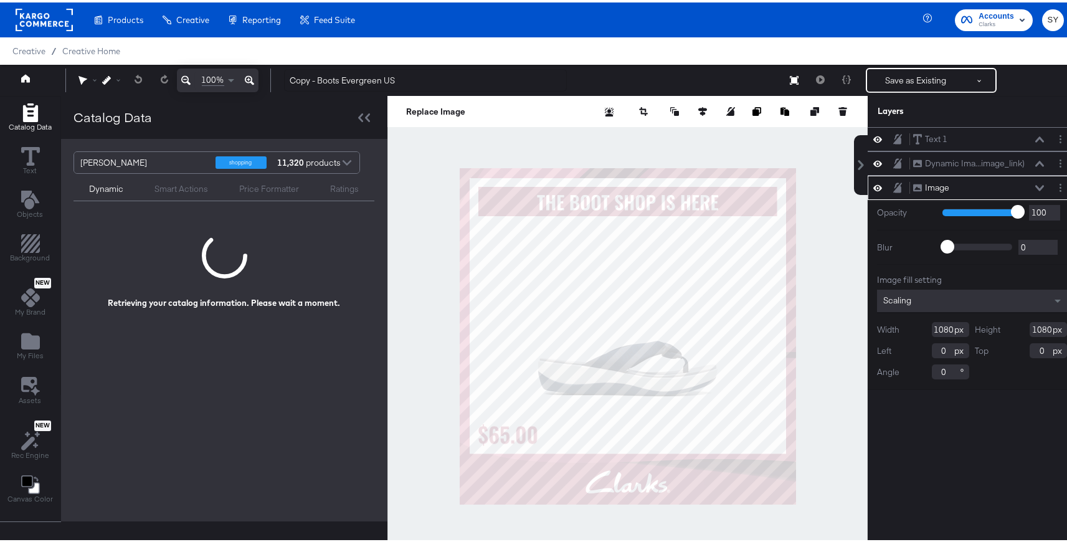
click at [346, 159] on div at bounding box center [347, 162] width 19 height 22
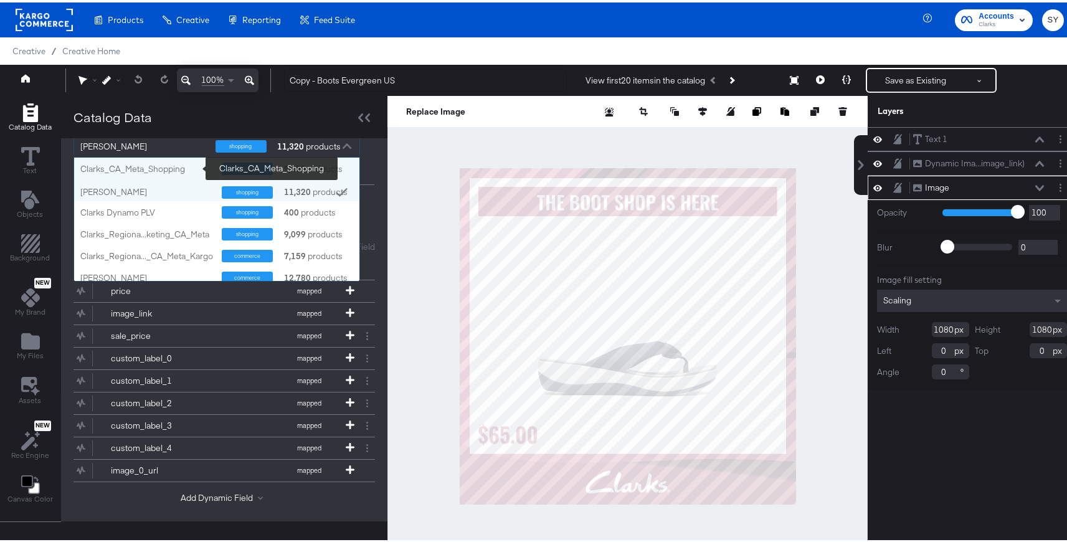
click at [181, 166] on div "Clarks_CA_Meta_Shopping" at bounding box center [146, 167] width 132 height 12
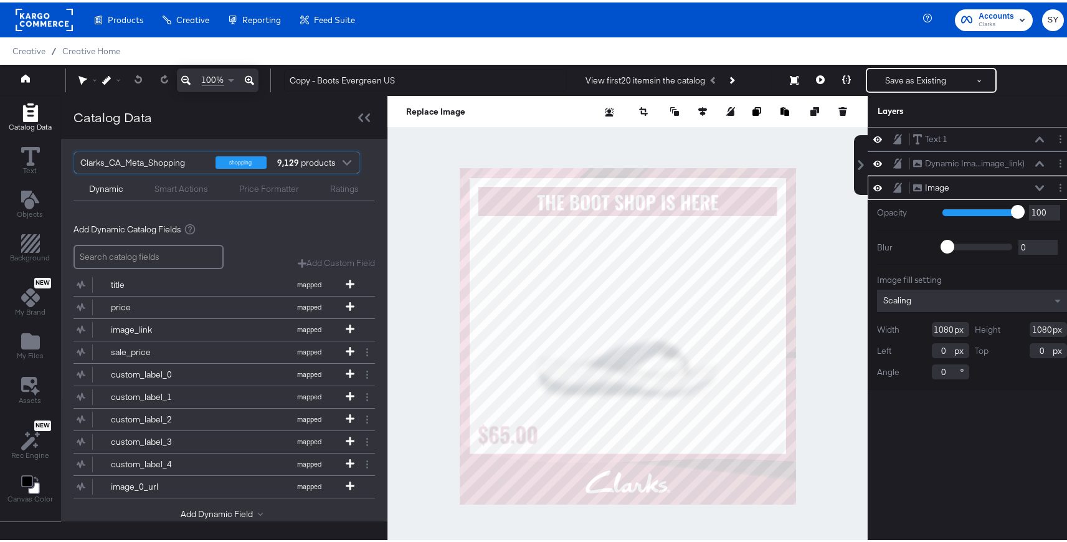
click at [342, 161] on div at bounding box center [347, 162] width 19 height 22
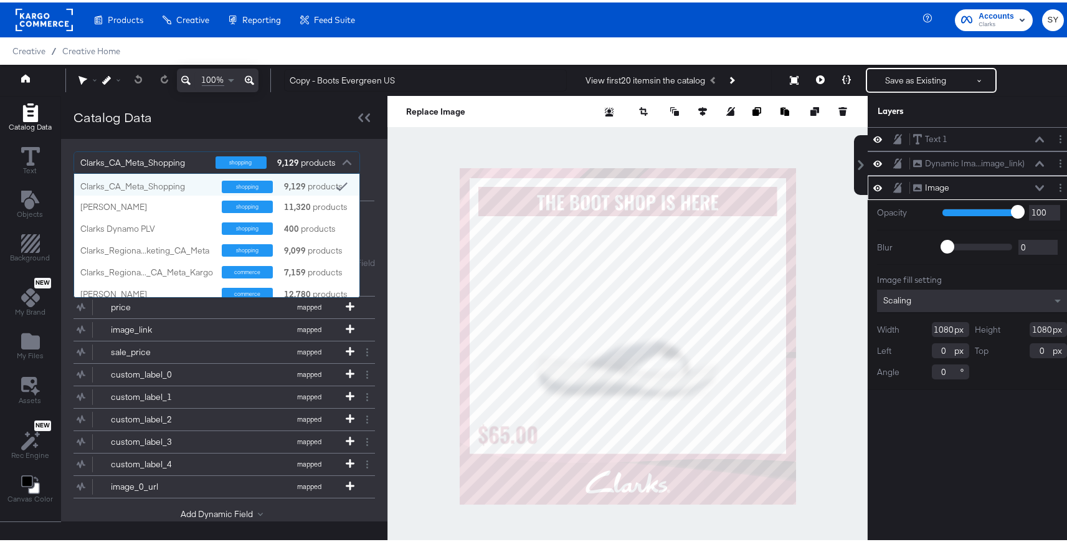
scroll to position [114, 276]
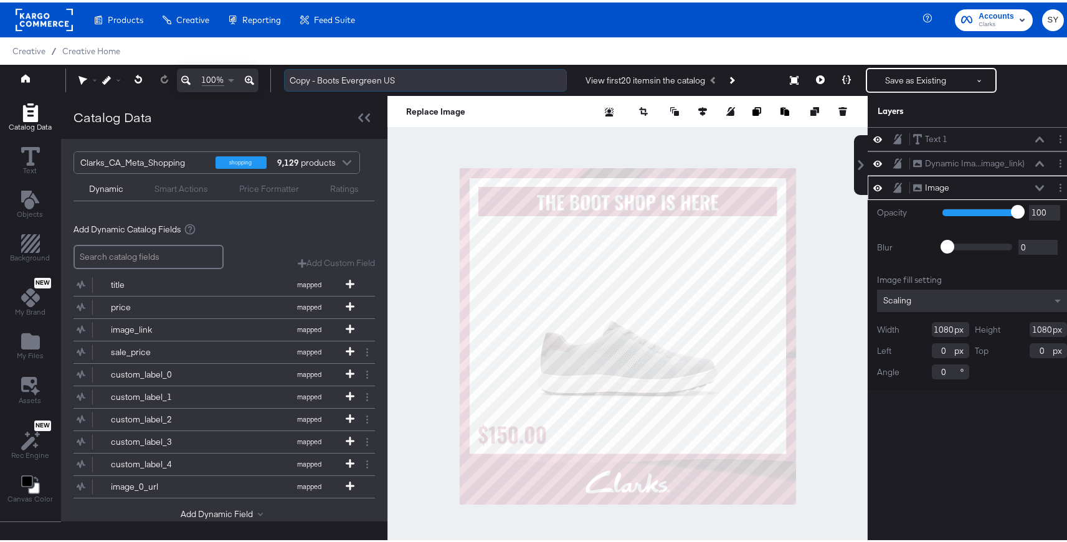
drag, startPoint x: 319, startPoint y: 79, endPoint x: 283, endPoint y: 77, distance: 35.5
click at [284, 77] on input "Copy - Boots Evergreen US" at bounding box center [425, 78] width 283 height 23
click at [390, 70] on input "Boots Evergreen US" at bounding box center [425, 78] width 283 height 23
click at [386, 85] on input "Boots Evergreen US" at bounding box center [425, 78] width 283 height 23
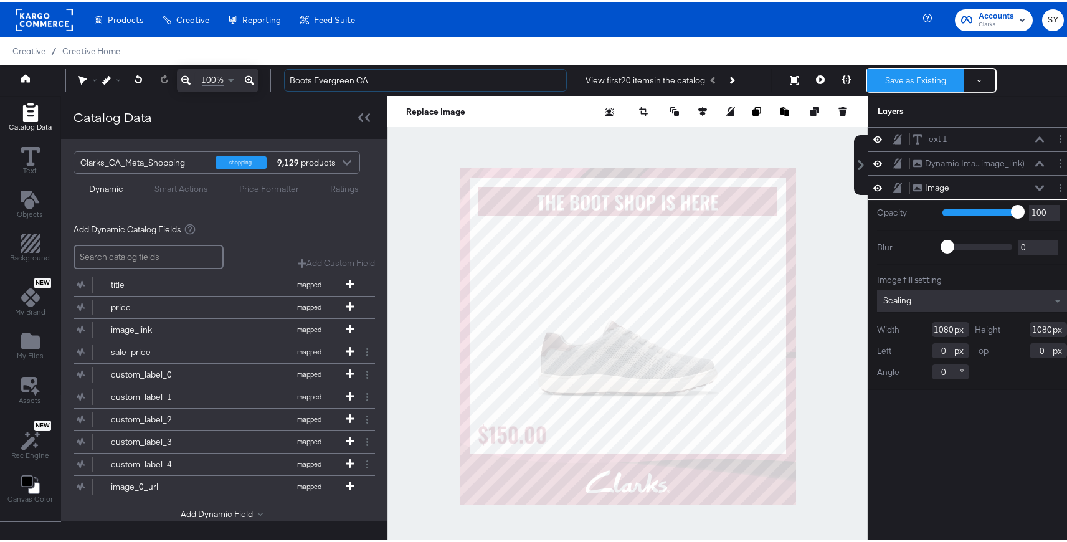
type input "Boots Evergreen CA"
click at [920, 87] on button "Save as Existing" at bounding box center [915, 78] width 97 height 22
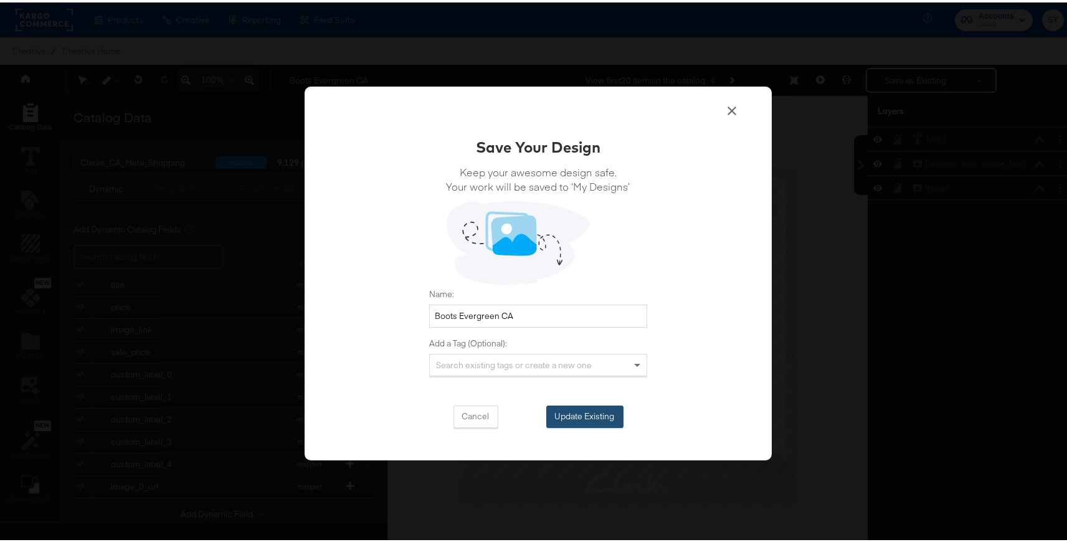
click at [582, 406] on button "Update Existing" at bounding box center [584, 414] width 77 height 22
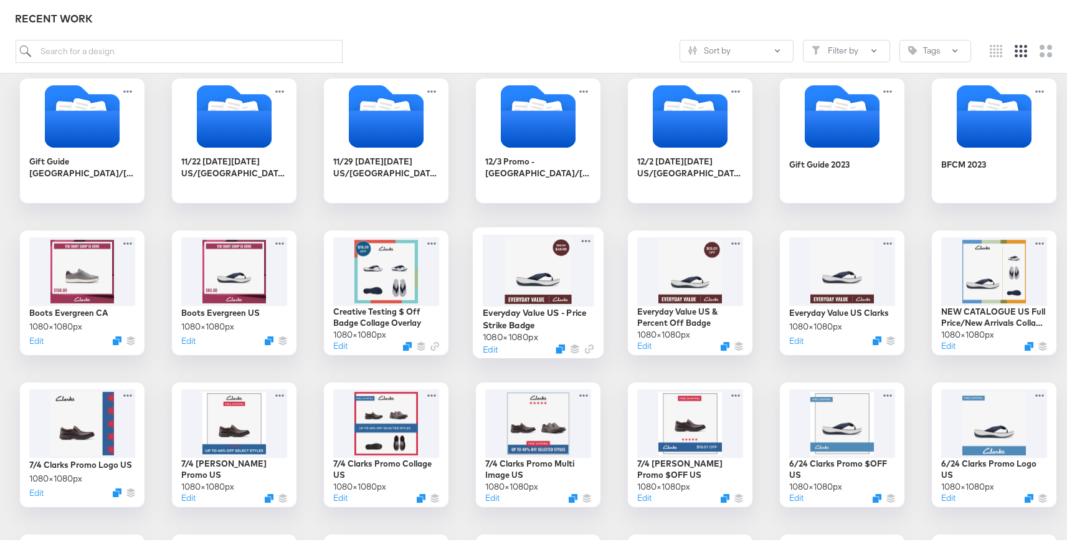
scroll to position [959, 0]
